Goal: Complete application form

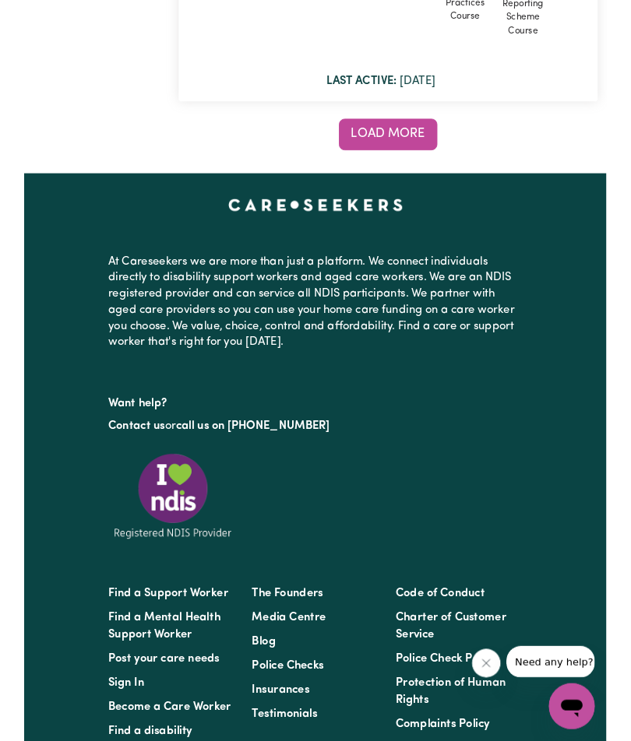
scroll to position [16003, 0]
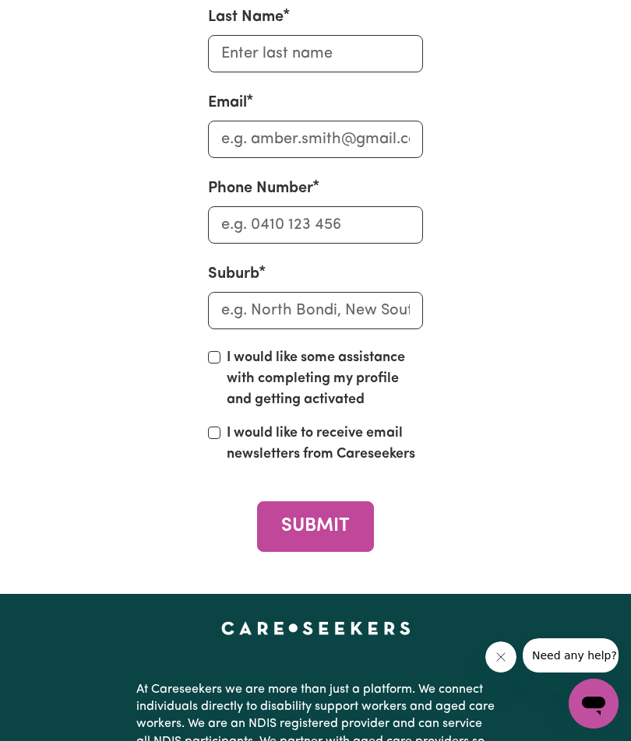
scroll to position [7766, 0]
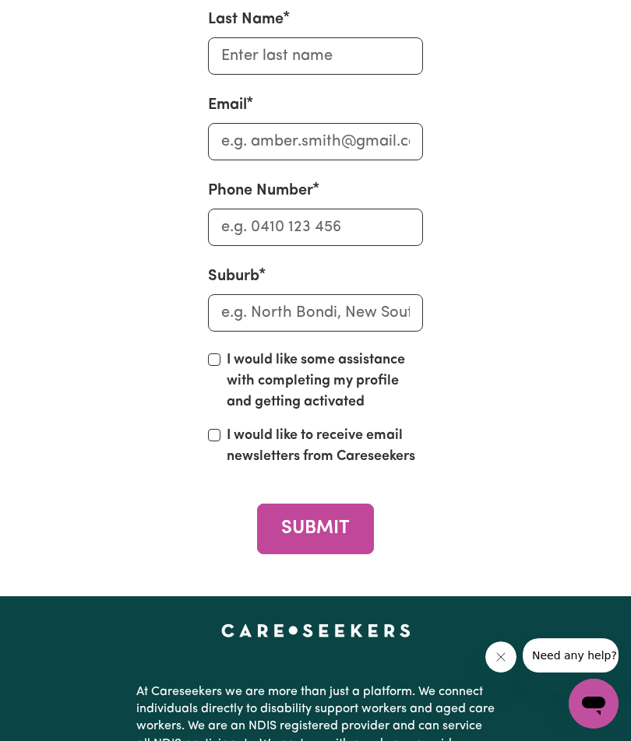
type input "[PERSON_NAME]"
type input "0409 589 950"
type input "[EMAIL_ADDRESS][DOMAIN_NAME]"
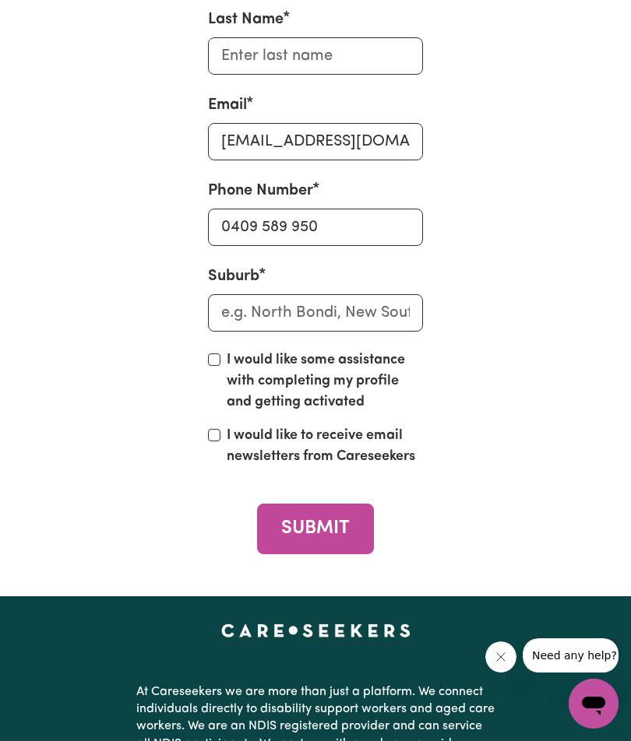
type input "[PERSON_NAME]"
click at [410, 332] on input "text" at bounding box center [315, 312] width 215 height 37
click at [421, 332] on input "text" at bounding box center [315, 312] width 215 height 37
type input "Mor"
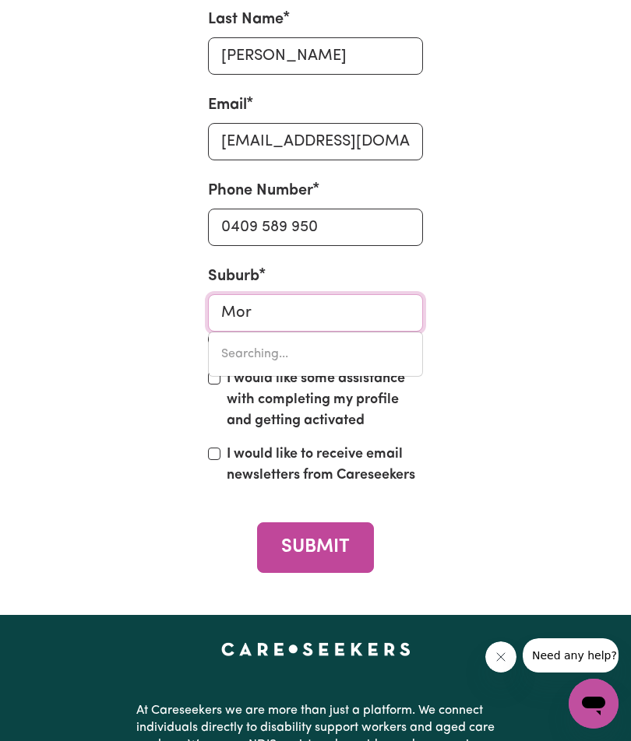
type input "[GEOGRAPHIC_DATA], [GEOGRAPHIC_DATA], 4416"
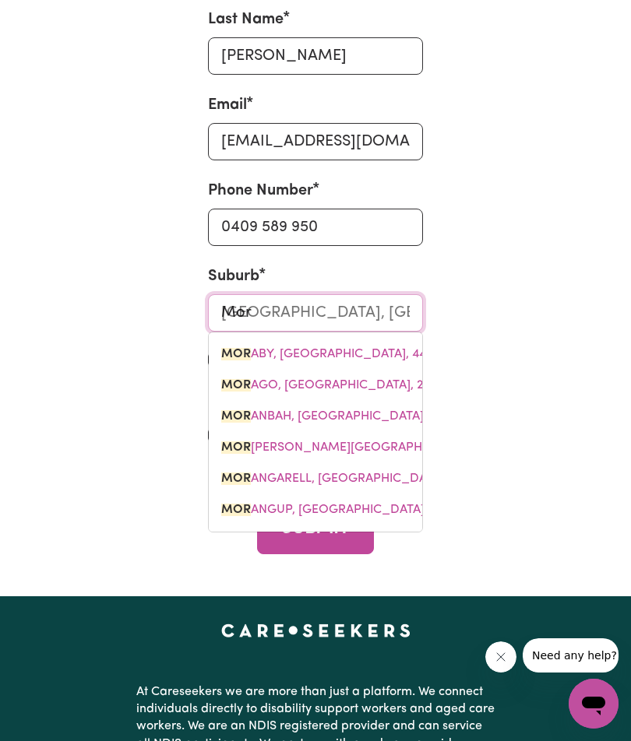
type input "Mornington"
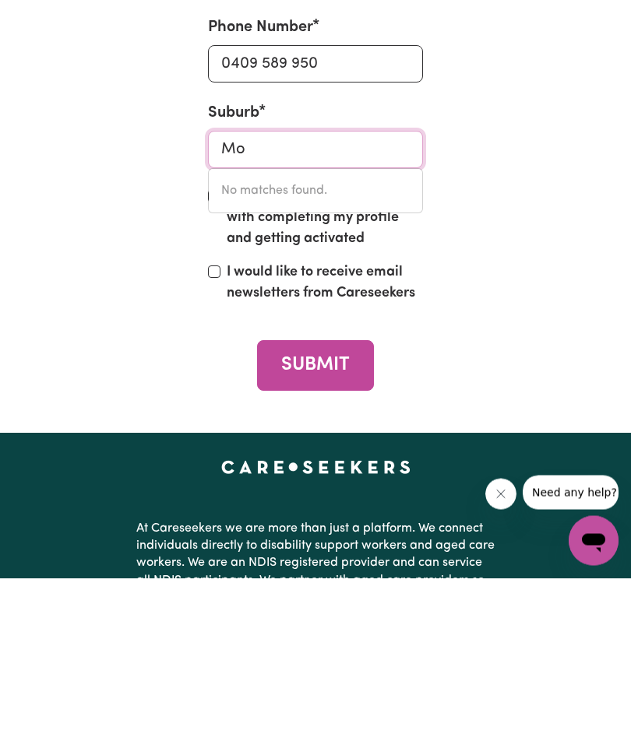
type input "M"
type input "Rye"
type input "[PERSON_NAME][GEOGRAPHIC_DATA], 3941"
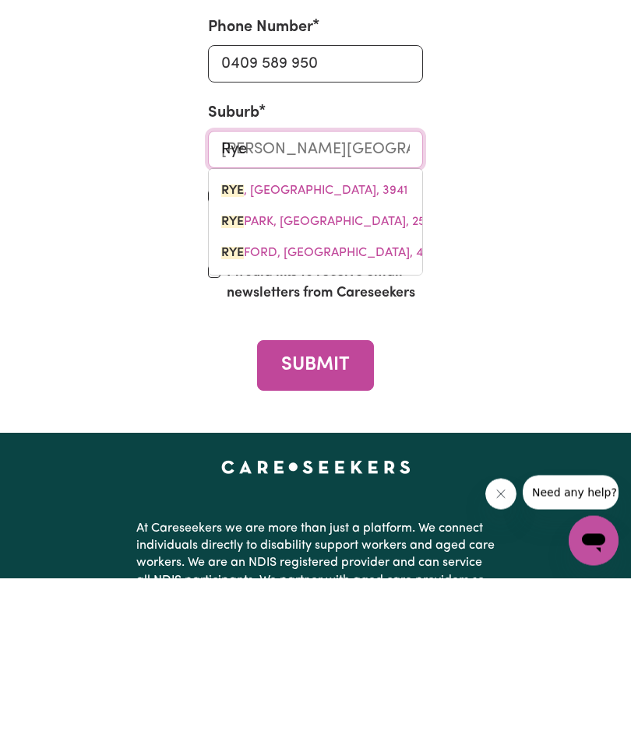
click at [319, 360] on span "[PERSON_NAME][GEOGRAPHIC_DATA], 3941" at bounding box center [314, 354] width 186 height 12
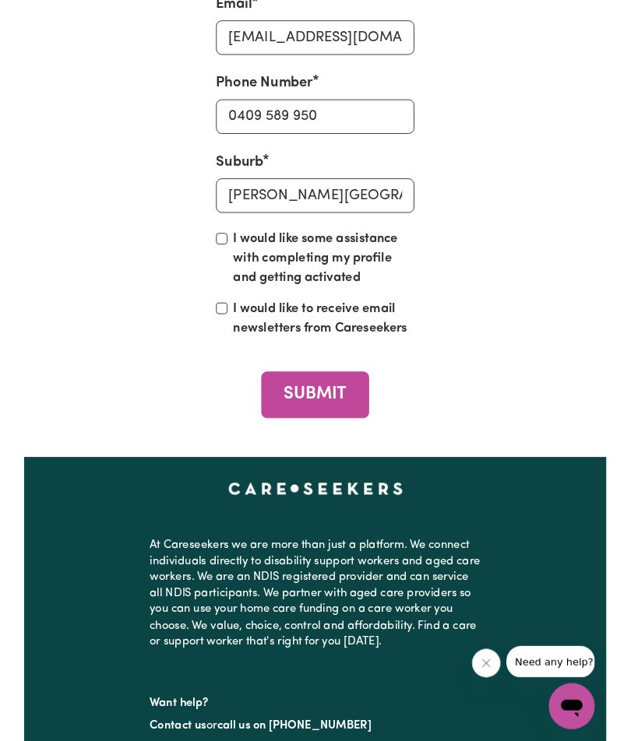
scroll to position [7928, 0]
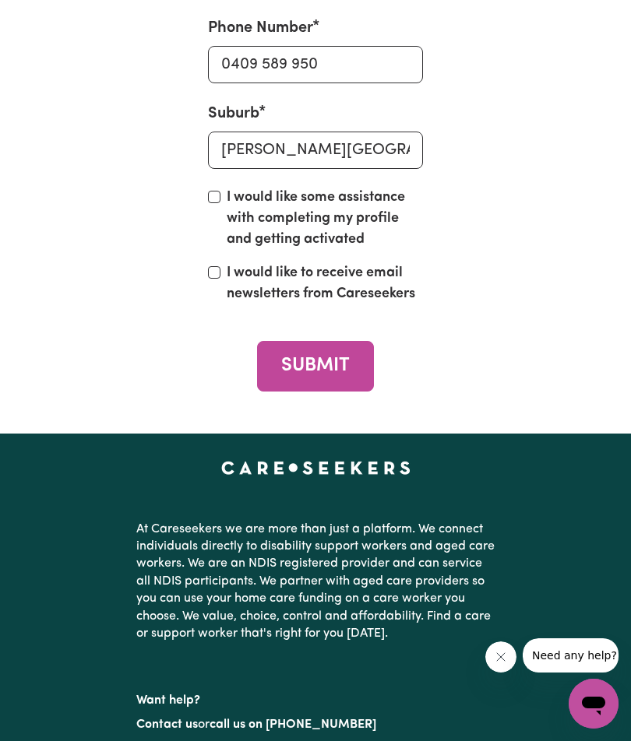
click at [319, 392] on button "SUBMIT" at bounding box center [315, 366] width 116 height 51
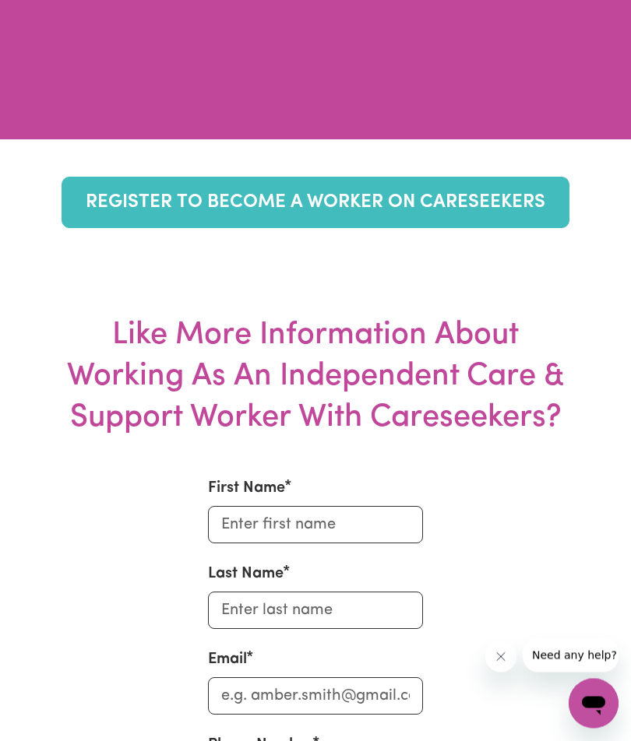
scroll to position [7206, 0]
